Goal: Information Seeking & Learning: Learn about a topic

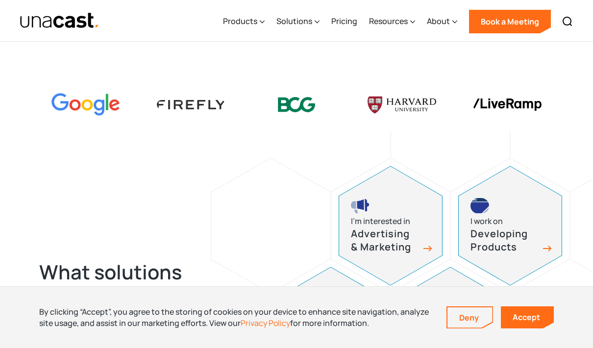
scroll to position [238, 0]
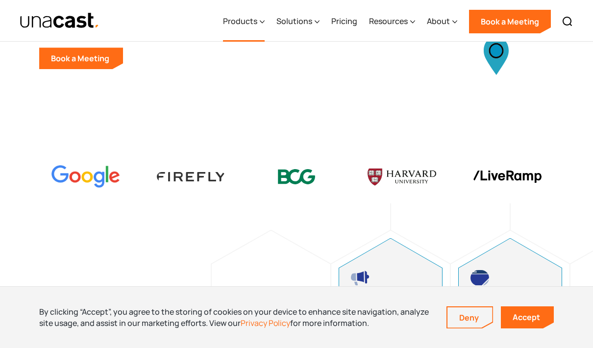
click at [257, 22] on div "Products" at bounding box center [240, 21] width 34 height 12
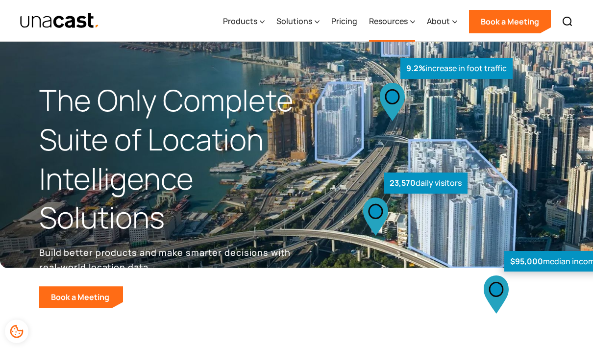
click at [413, 20] on icon at bounding box center [412, 22] width 5 height 10
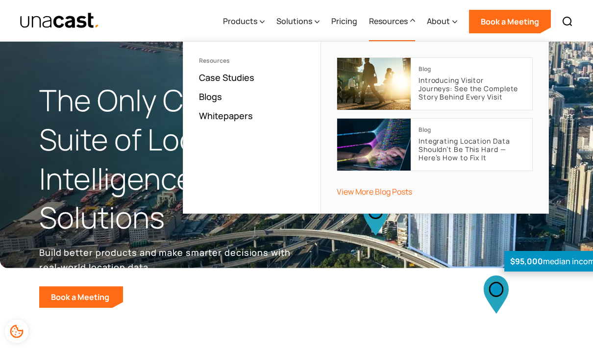
click at [413, 20] on icon at bounding box center [412, 20] width 4 height 2
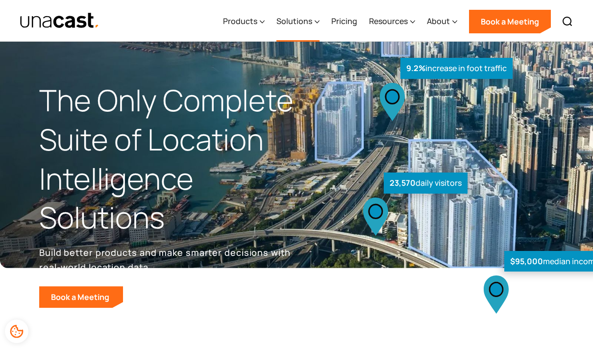
click at [312, 23] on div "Solutions" at bounding box center [294, 21] width 36 height 12
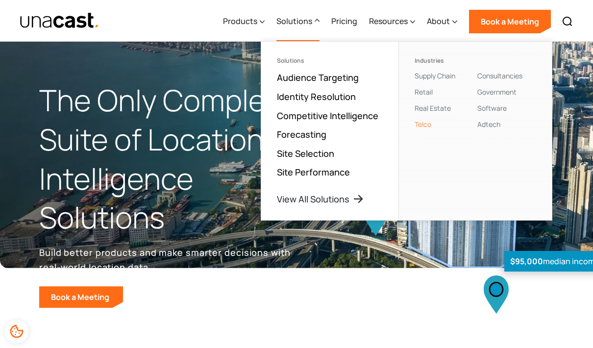
click at [426, 124] on link "Telco" at bounding box center [422, 123] width 17 height 9
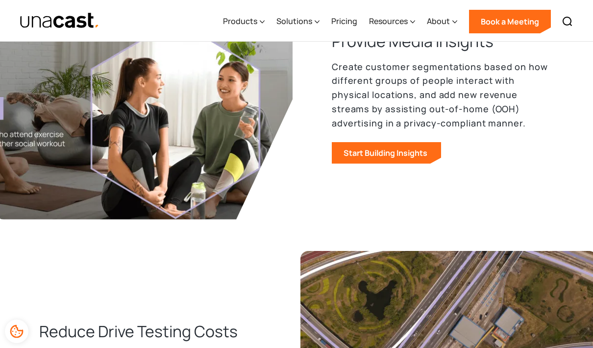
scroll to position [785, 0]
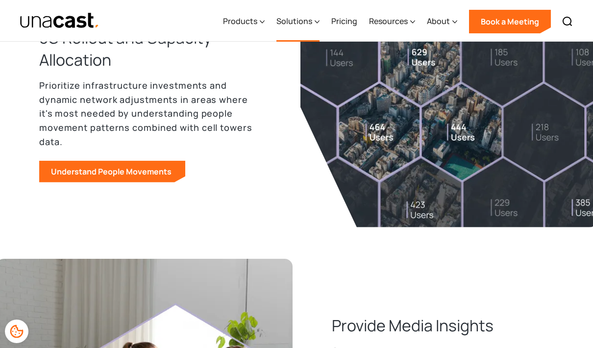
click at [318, 22] on icon at bounding box center [316, 22] width 5 height 10
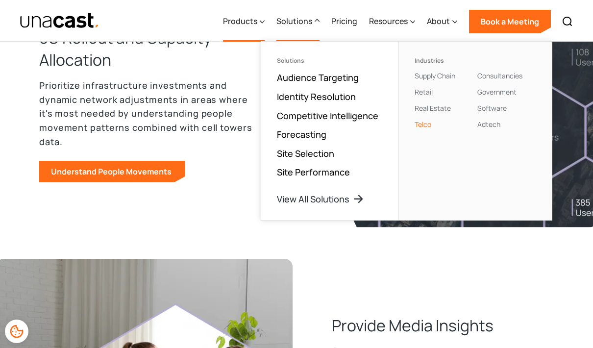
click at [260, 22] on div "Products" at bounding box center [244, 21] width 42 height 40
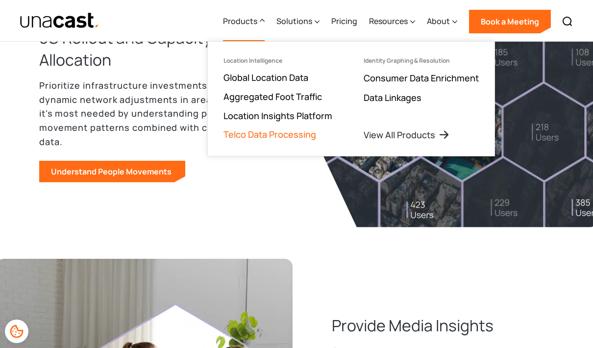
click at [288, 135] on link "Telco Data Processing" at bounding box center [269, 134] width 93 height 12
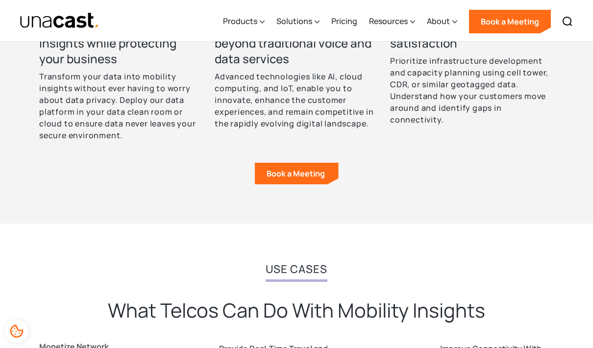
scroll to position [361, 0]
